Goal: Task Accomplishment & Management: Complete application form

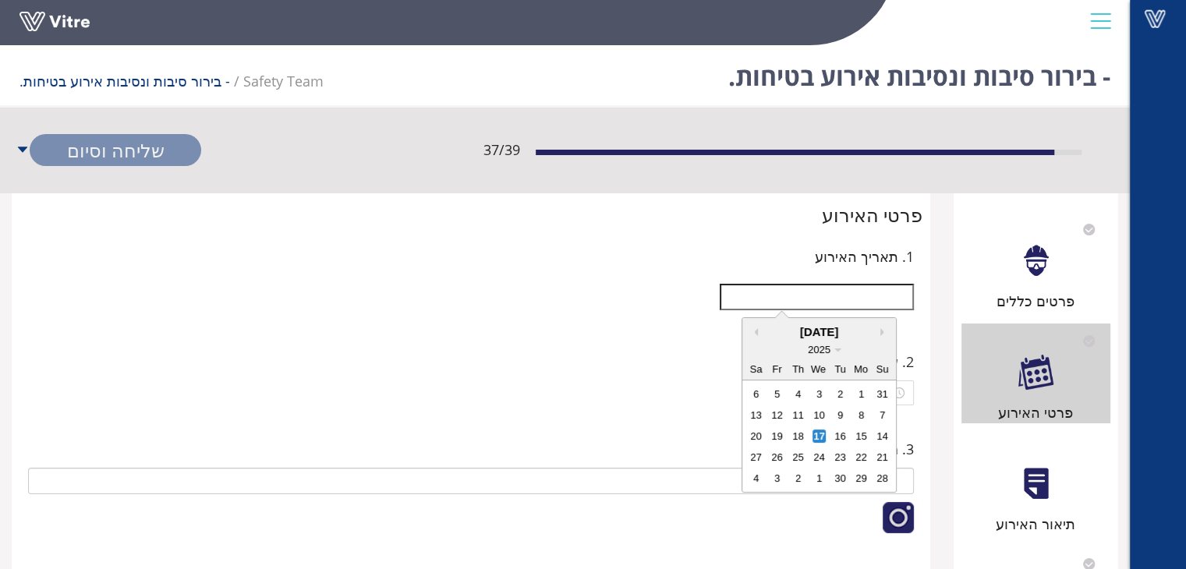
click at [798, 419] on div "11" at bounding box center [797, 415] width 13 height 13
type input "[DATE]"
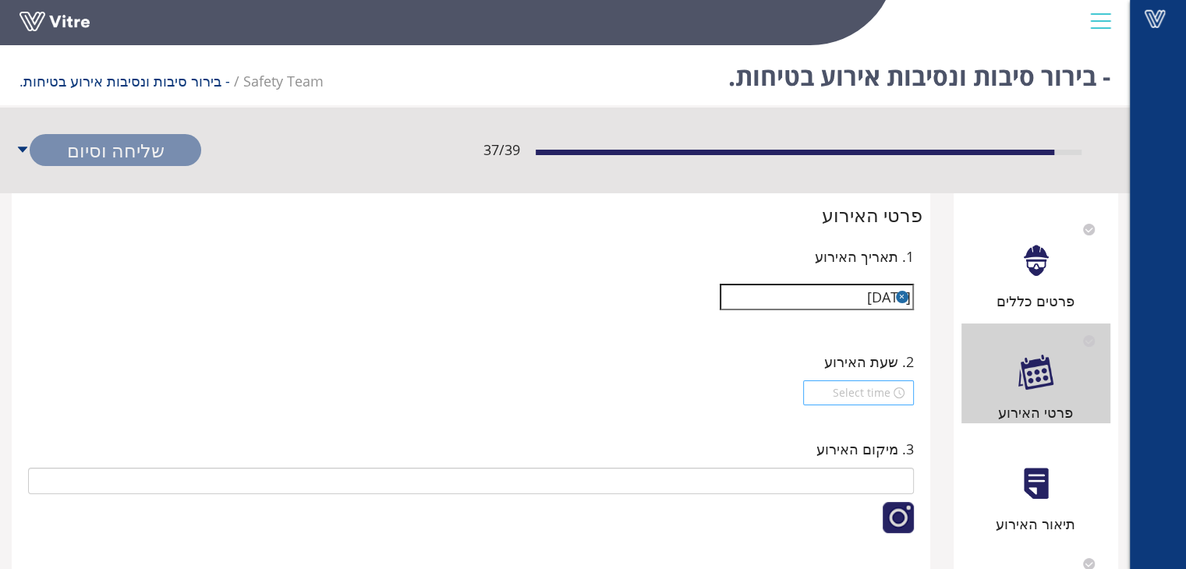
click at [865, 394] on input at bounding box center [851, 392] width 78 height 17
click at [826, 412] on div "14" at bounding box center [831, 414] width 44 height 22
click at [876, 417] on div "50" at bounding box center [875, 420] width 43 height 22
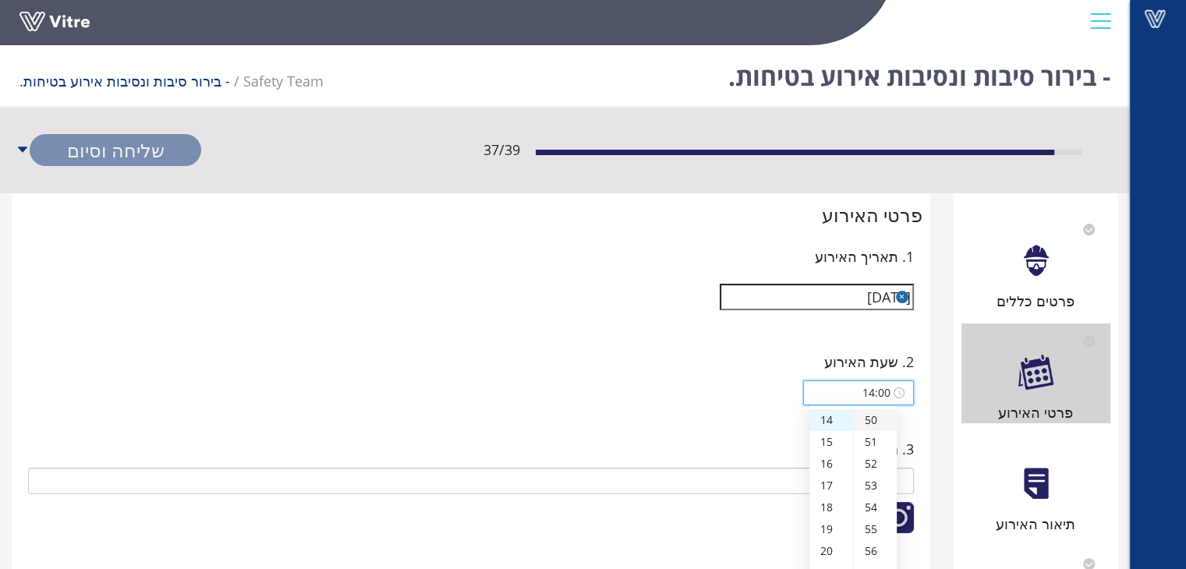
type input "14:50"
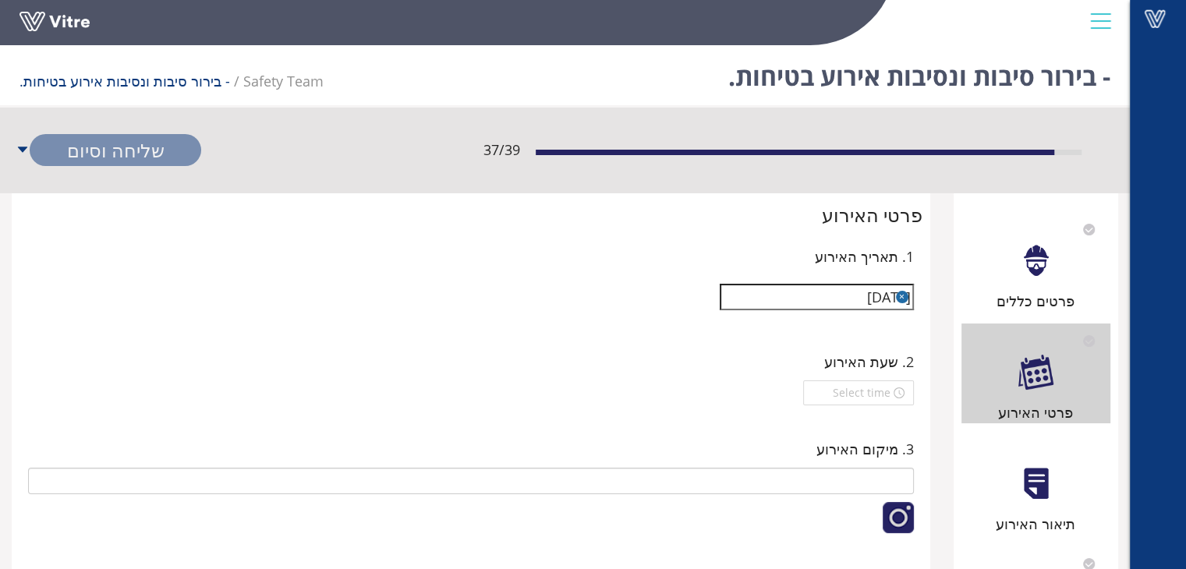
click at [695, 416] on div "2. שעת האירוע" at bounding box center [470, 377] width 903 height 87
click at [876, 398] on input at bounding box center [851, 392] width 78 height 17
click at [826, 419] on div "14" at bounding box center [831, 420] width 44 height 22
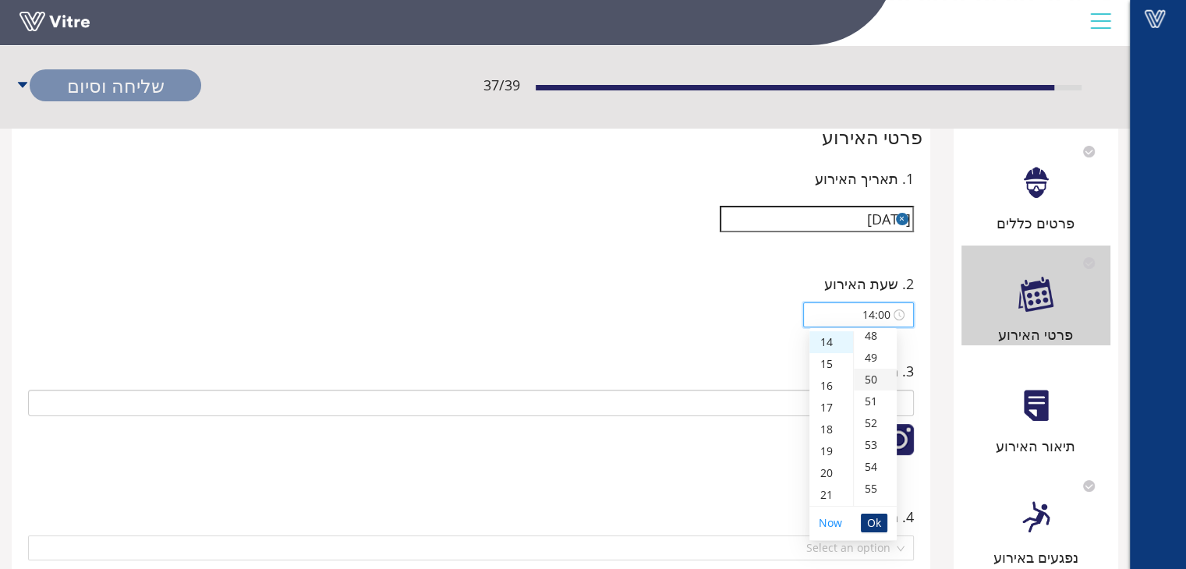
scroll to position [1054, 0]
click at [872, 384] on div "50" at bounding box center [875, 380] width 43 height 22
type input "14:50"
click at [876, 525] on span "Ok" at bounding box center [874, 523] width 14 height 17
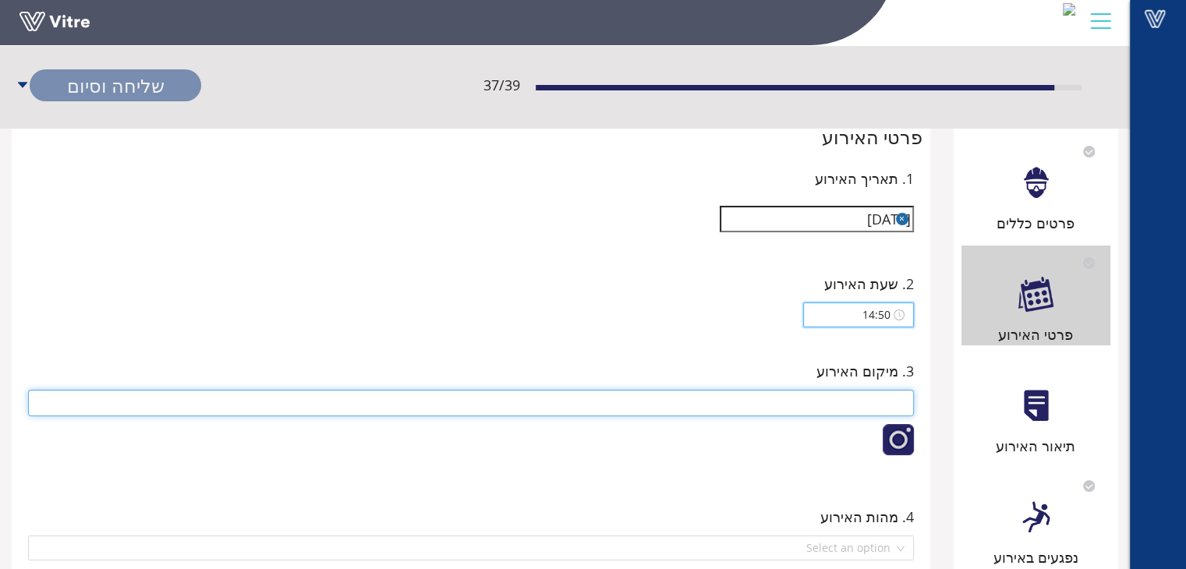
click at [899, 391] on input "text" at bounding box center [471, 403] width 886 height 27
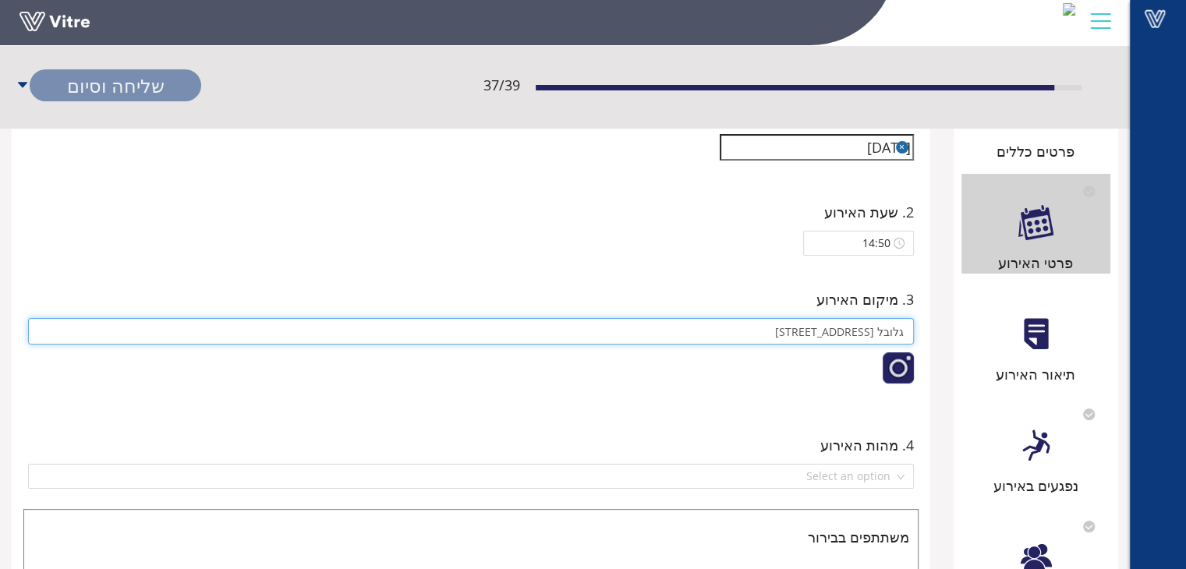
scroll to position [234, 0]
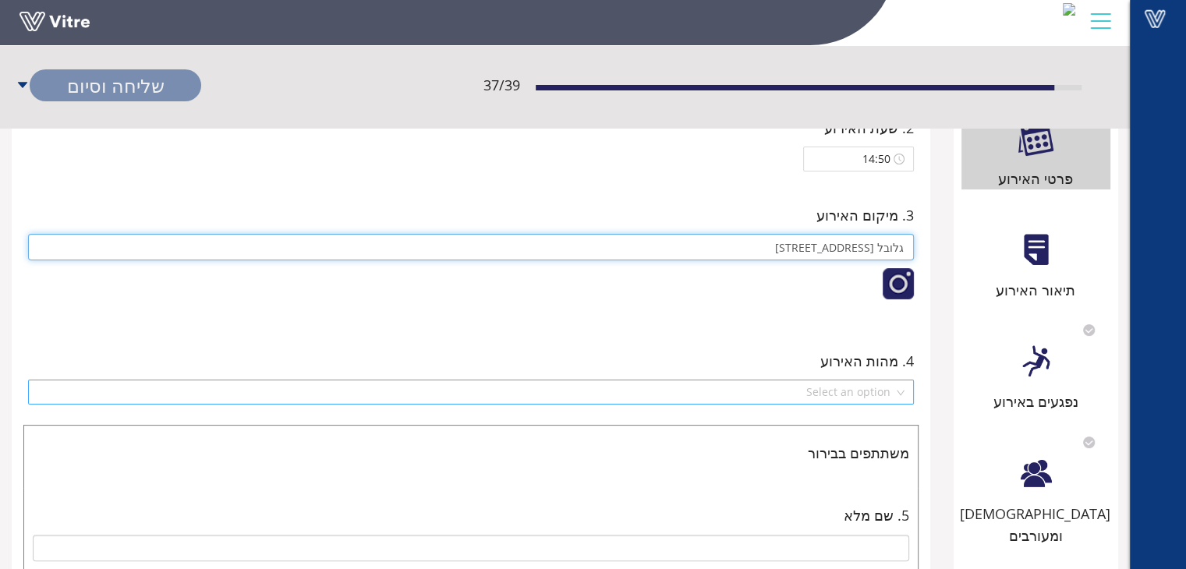
type input "גלובל [STREET_ADDRESS]"
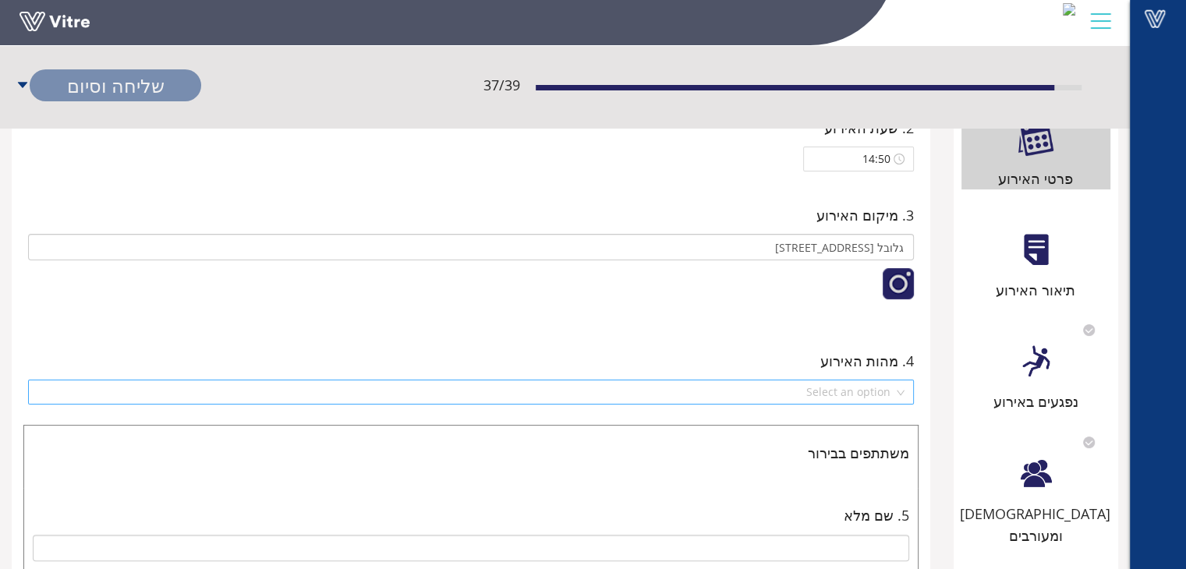
click at [878, 391] on input "search" at bounding box center [465, 391] width 856 height 23
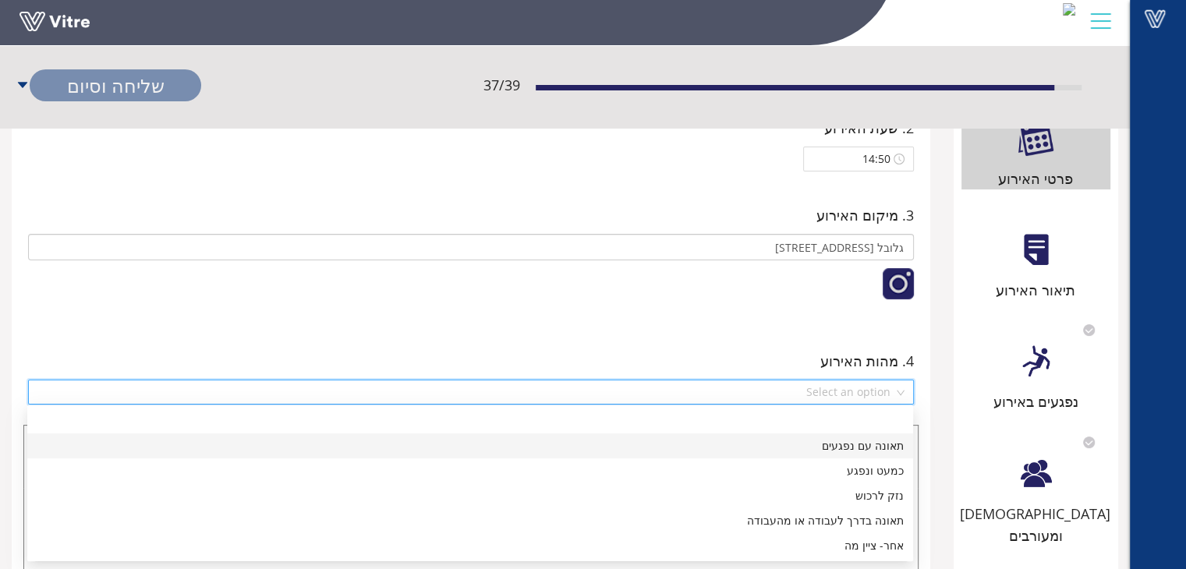
click at [875, 451] on div "תאונה עם נפגעים" at bounding box center [470, 445] width 867 height 17
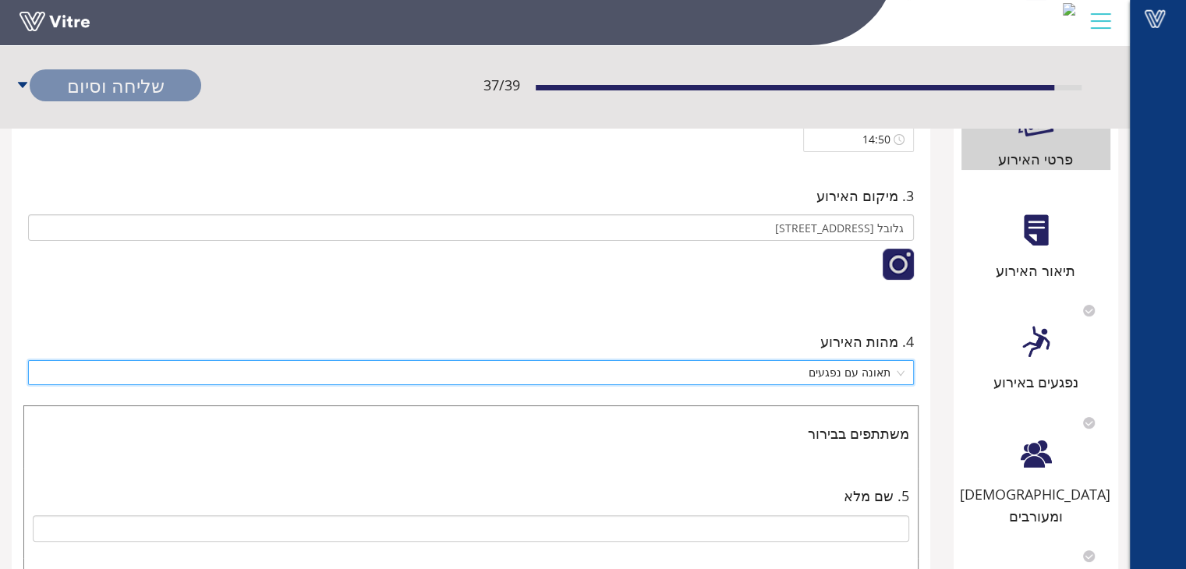
scroll to position [78, 0]
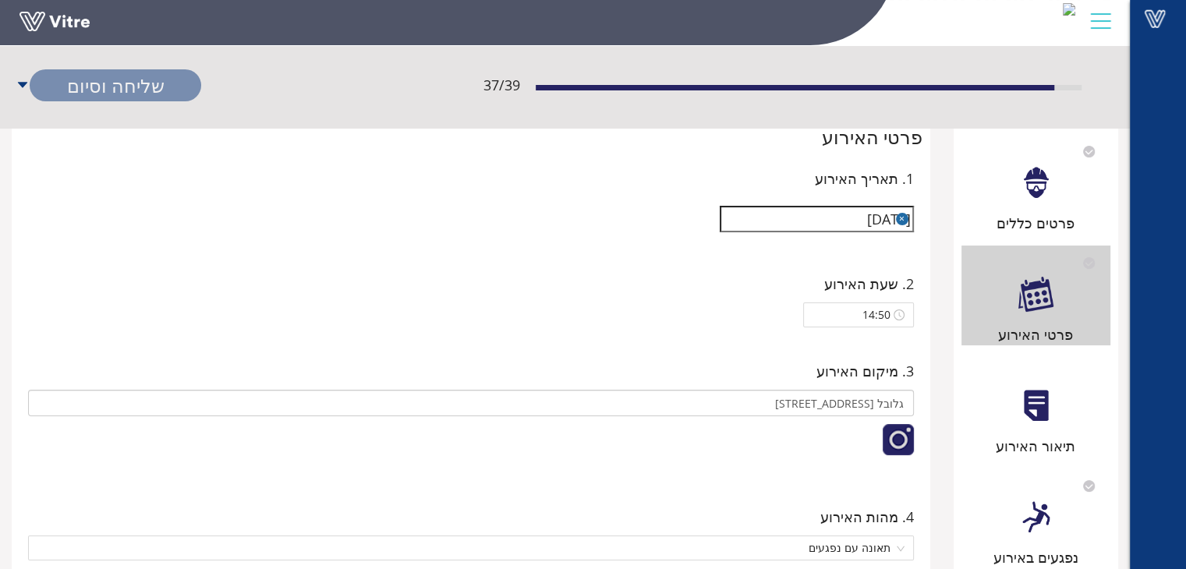
click at [1042, 422] on div at bounding box center [1035, 405] width 35 height 35
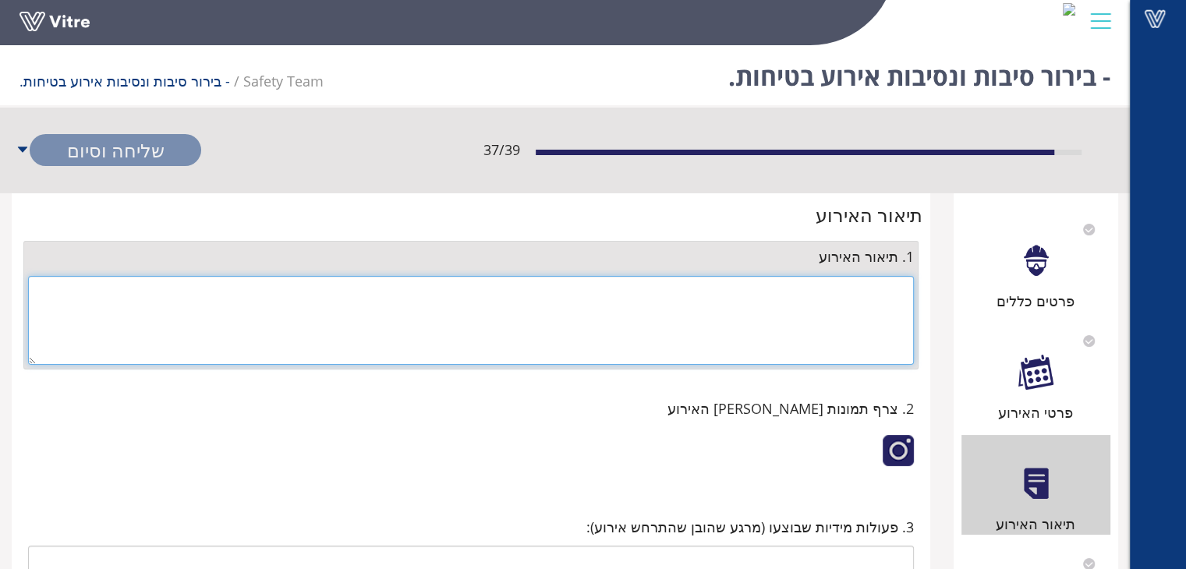
click at [876, 288] on textarea at bounding box center [471, 320] width 886 height 89
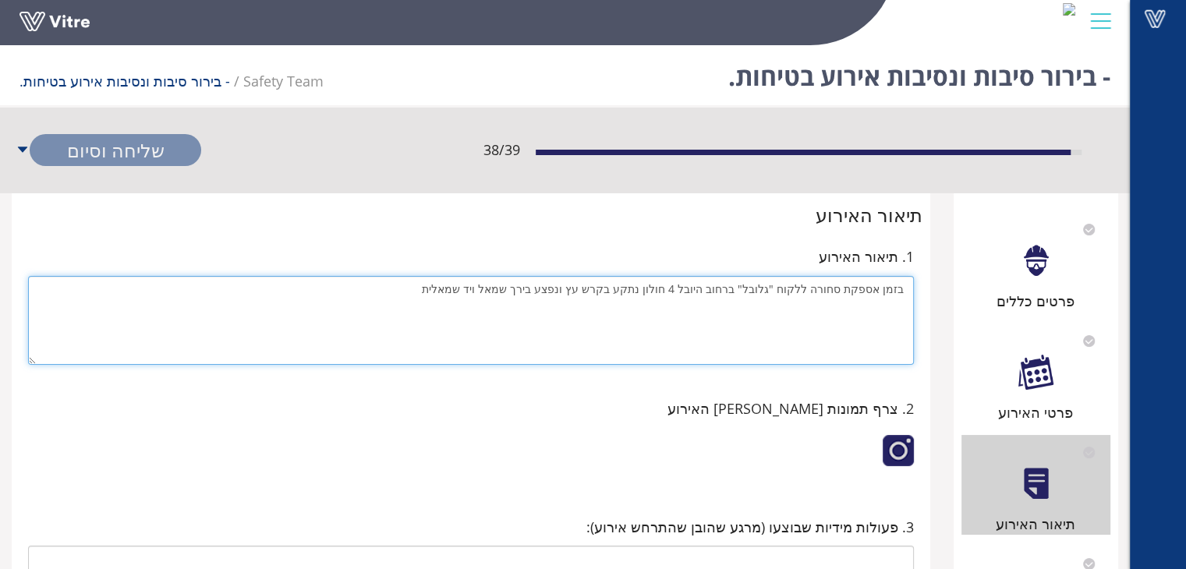
type textarea "בזמן אספקת סחורה ללקוח "גלובל" ברחוב היובל 4 חולון נתקע בקרש עץ ונפצע בירך שמאל…"
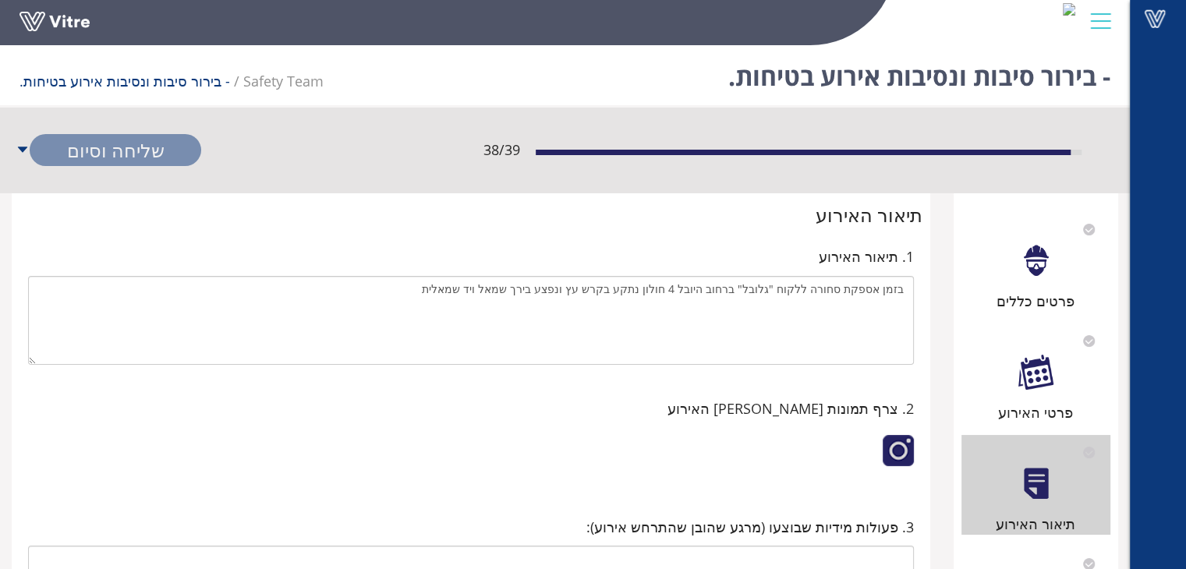
click at [897, 453] on div at bounding box center [898, 450] width 31 height 31
drag, startPoint x: 793, startPoint y: 447, endPoint x: 355, endPoint y: 436, distance: 438.3
click at [355, 436] on div at bounding box center [471, 455] width 886 height 56
click at [894, 444] on div at bounding box center [898, 450] width 31 height 31
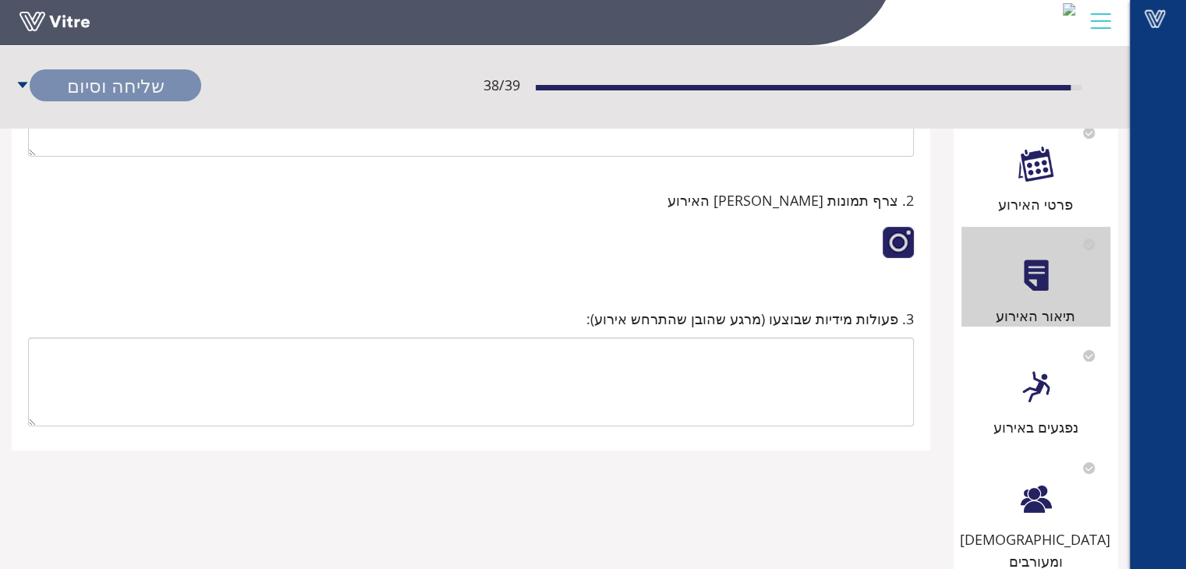
scroll to position [78, 0]
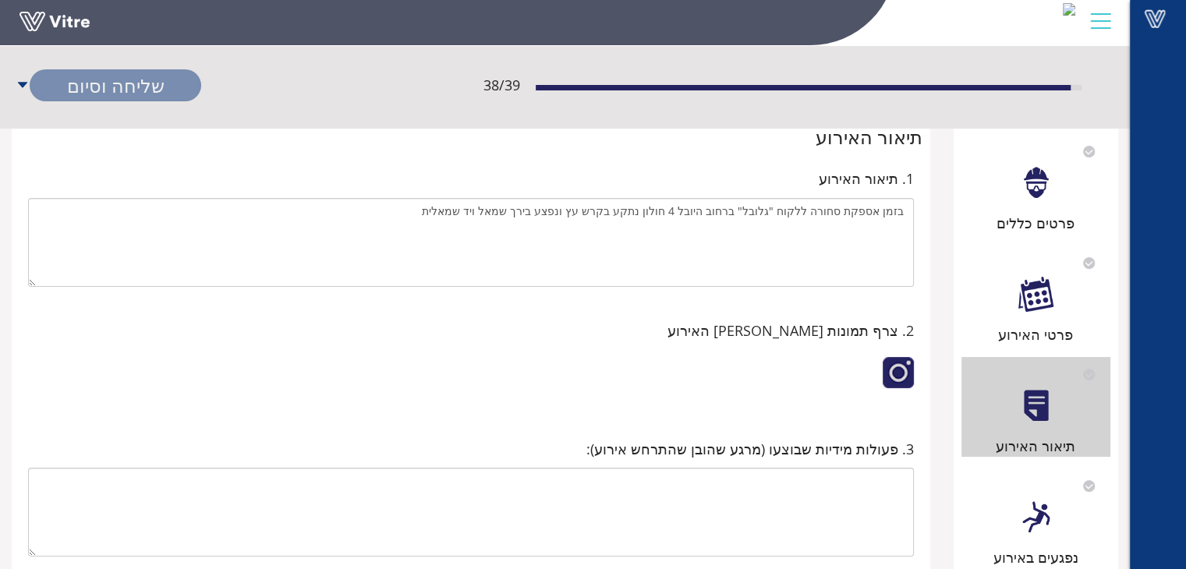
click at [743, 387] on div at bounding box center [471, 377] width 886 height 56
click at [893, 375] on div at bounding box center [898, 372] width 31 height 31
click at [890, 378] on div at bounding box center [898, 372] width 31 height 31
click at [901, 363] on div at bounding box center [898, 372] width 31 height 31
click at [125, 116] on link "שמירה" at bounding box center [116, 119] width 172 height 32
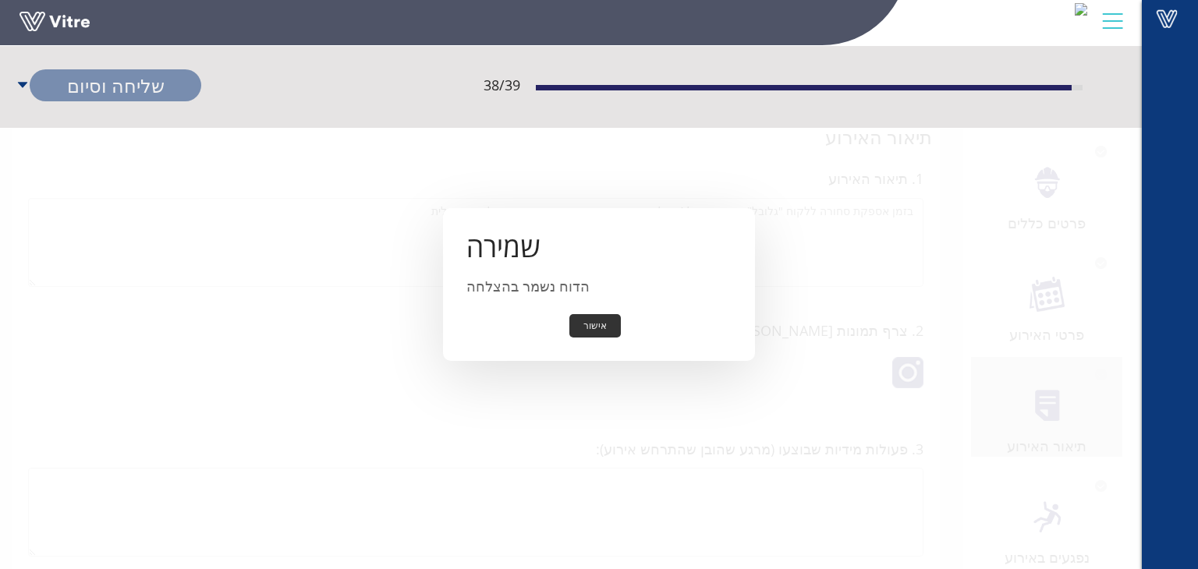
click at [593, 322] on button "אישור" at bounding box center [594, 326] width 51 height 24
